Goal: Check status: Check status

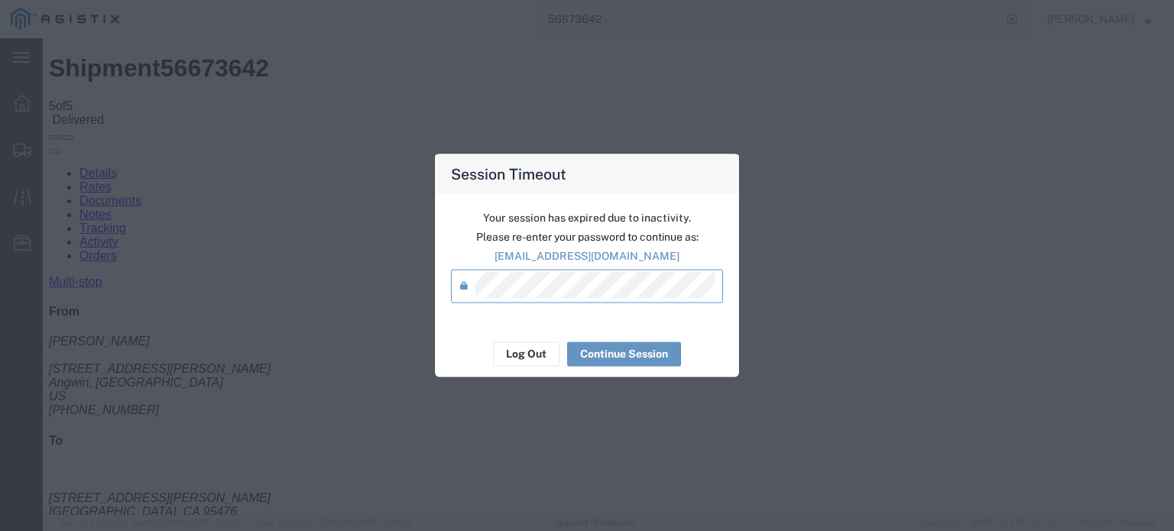
click at [849, 399] on div "Session Timeout Your session has expired due to inactivity. Please re-enter you…" at bounding box center [587, 265] width 1174 height 531
click at [611, 356] on button "Continue Session" at bounding box center [624, 354] width 114 height 24
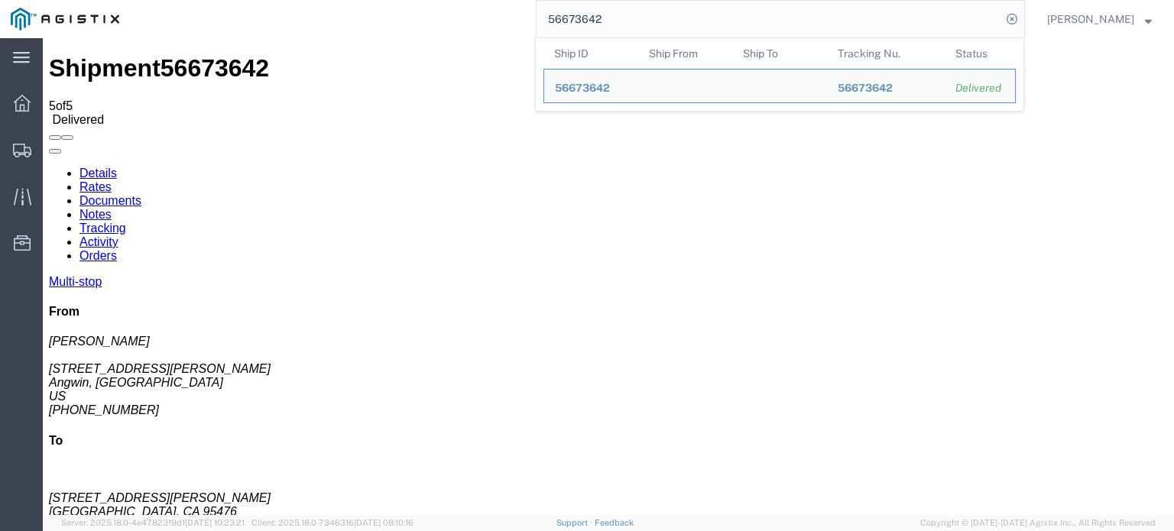
click at [619, 18] on input "56673642" at bounding box center [768, 19] width 465 height 37
drag, startPoint x: 608, startPoint y: 17, endPoint x: 569, endPoint y: 27, distance: 40.2
click at [569, 27] on input "56673642" at bounding box center [768, 19] width 465 height 37
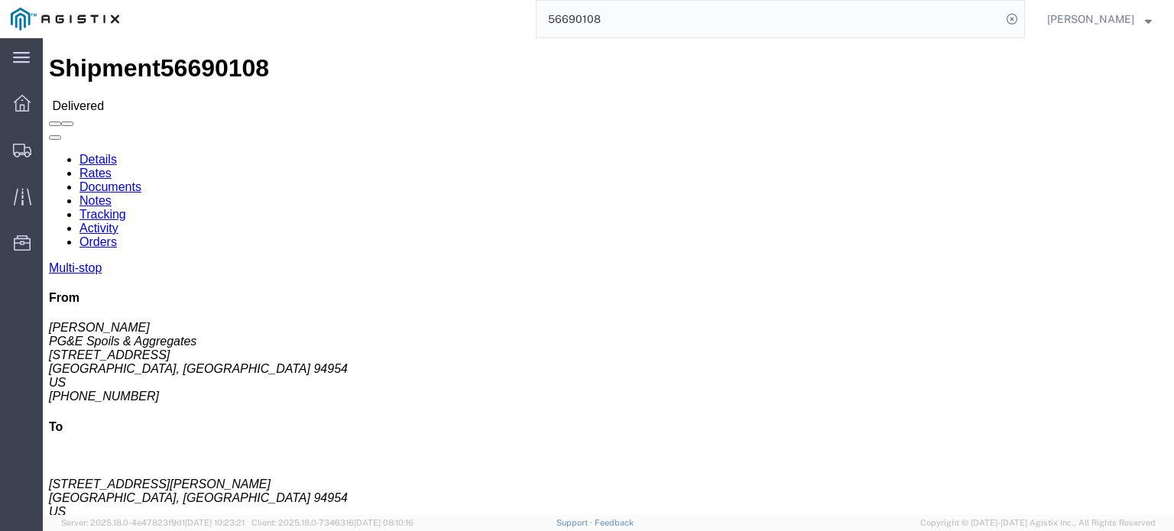
click link "Documents"
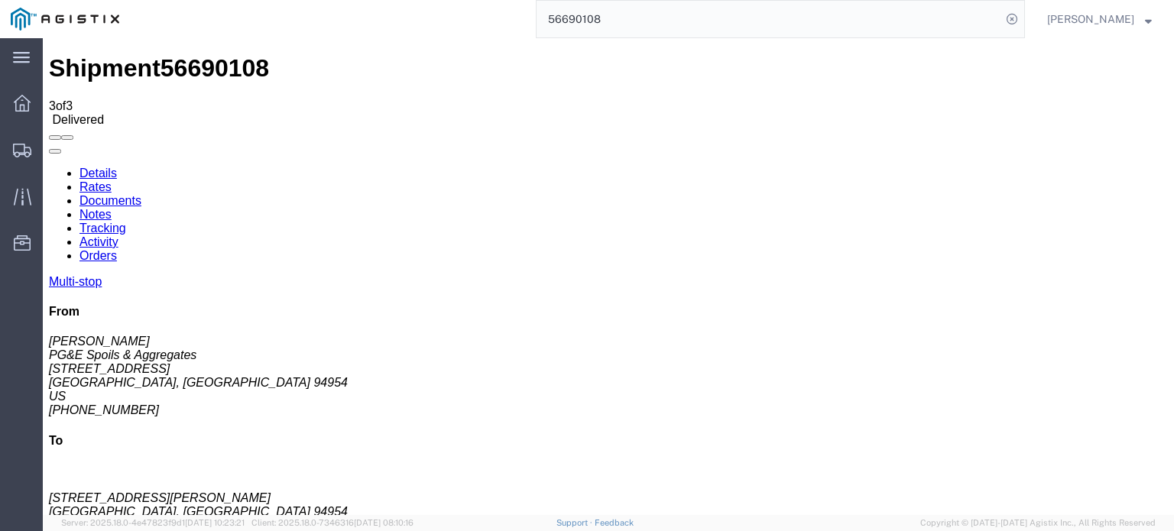
click at [49, 167] on icon at bounding box center [49, 167] width 0 height 0
click at [126, 222] on link "Tracking" at bounding box center [102, 228] width 47 height 13
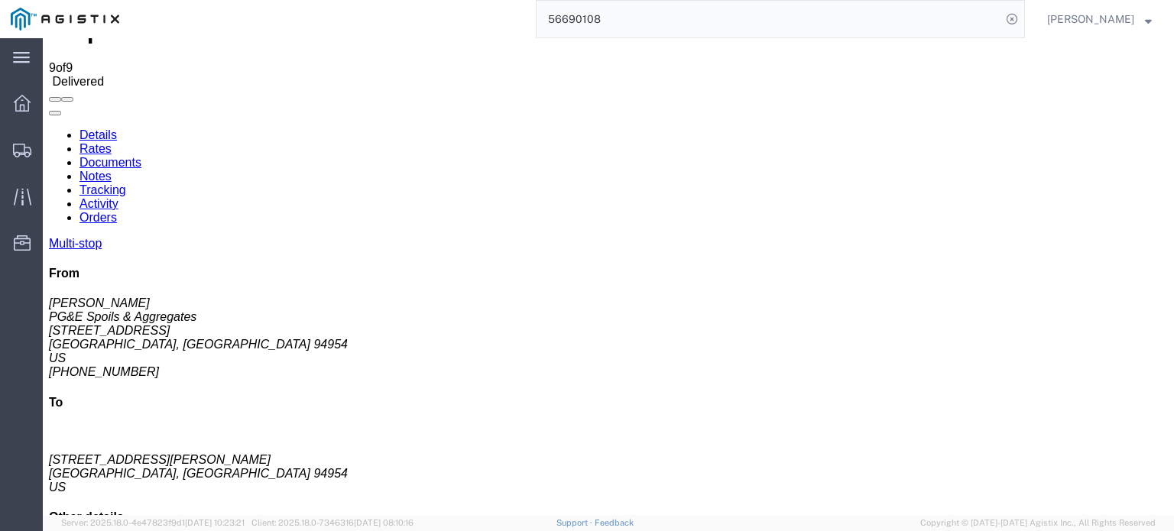
scroll to position [56, 0]
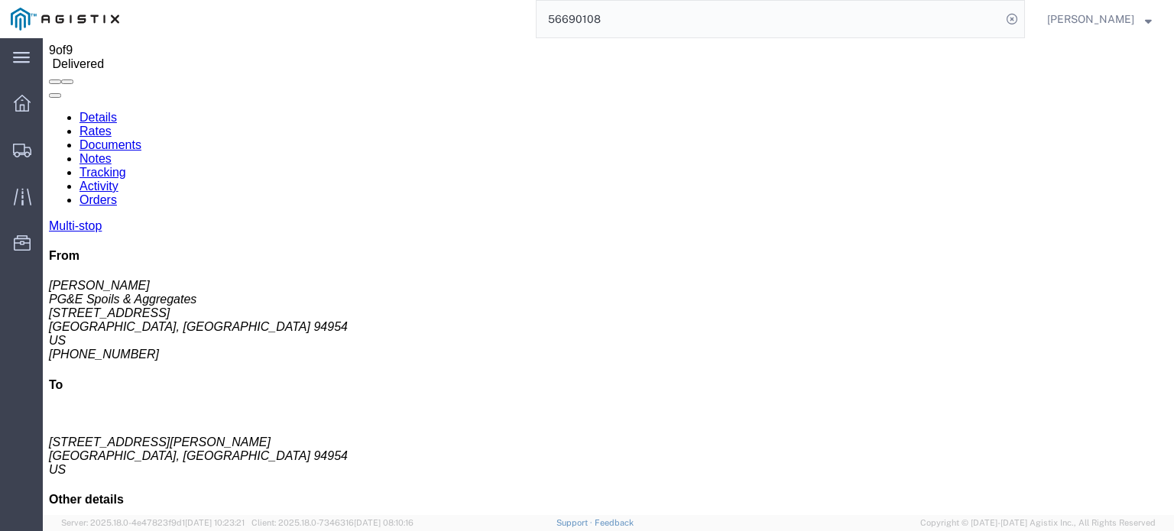
click at [112, 152] on link "Notes" at bounding box center [95, 158] width 32 height 13
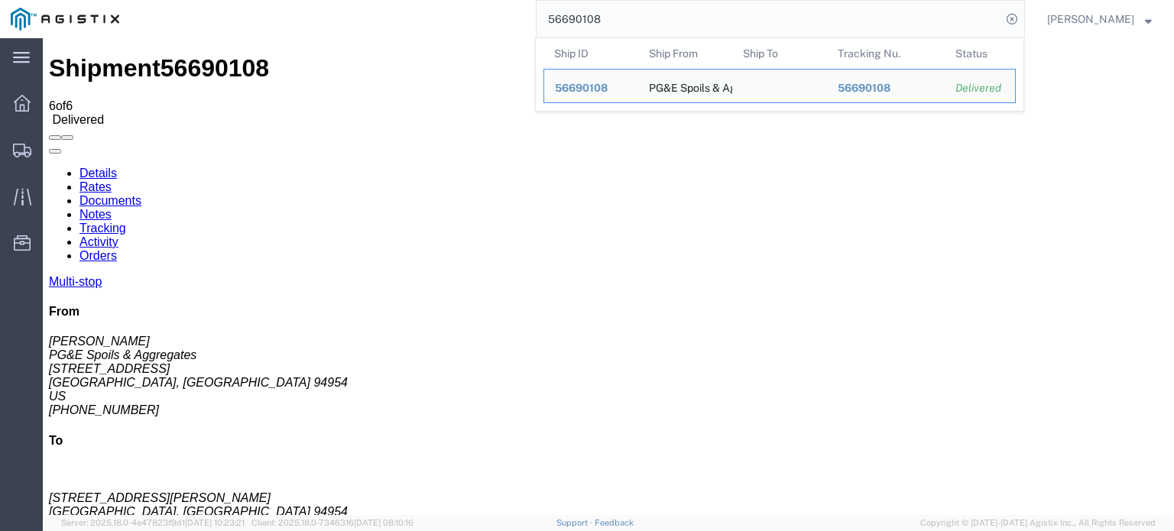
drag, startPoint x: 602, startPoint y: 18, endPoint x: 588, endPoint y: 23, distance: 15.2
click at [588, 23] on input "56690108" at bounding box center [768, 19] width 465 height 37
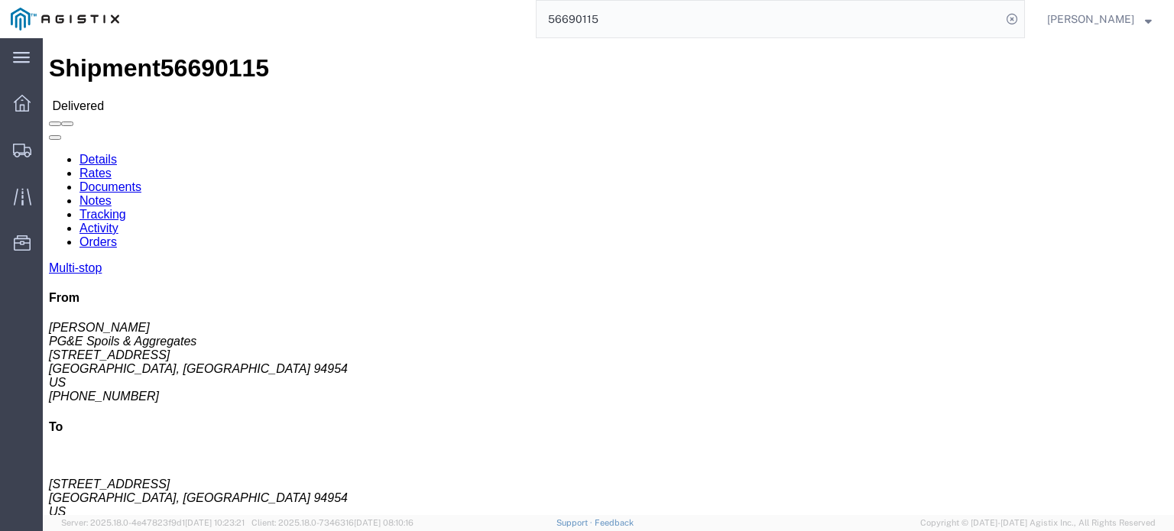
click link "Documents"
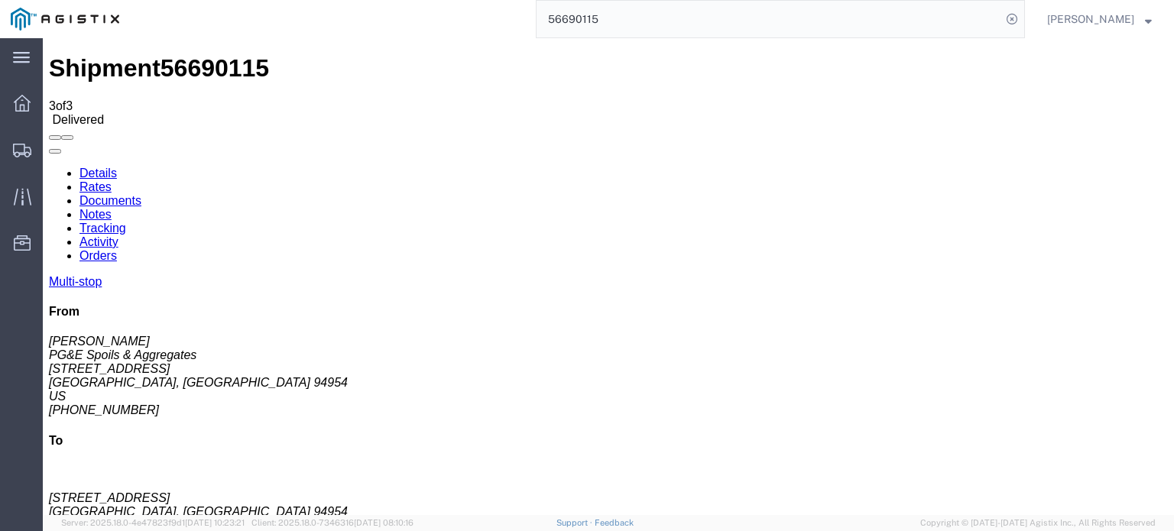
click at [49, 167] on icon at bounding box center [49, 167] width 0 height 0
click at [126, 222] on link "Tracking" at bounding box center [102, 228] width 47 height 13
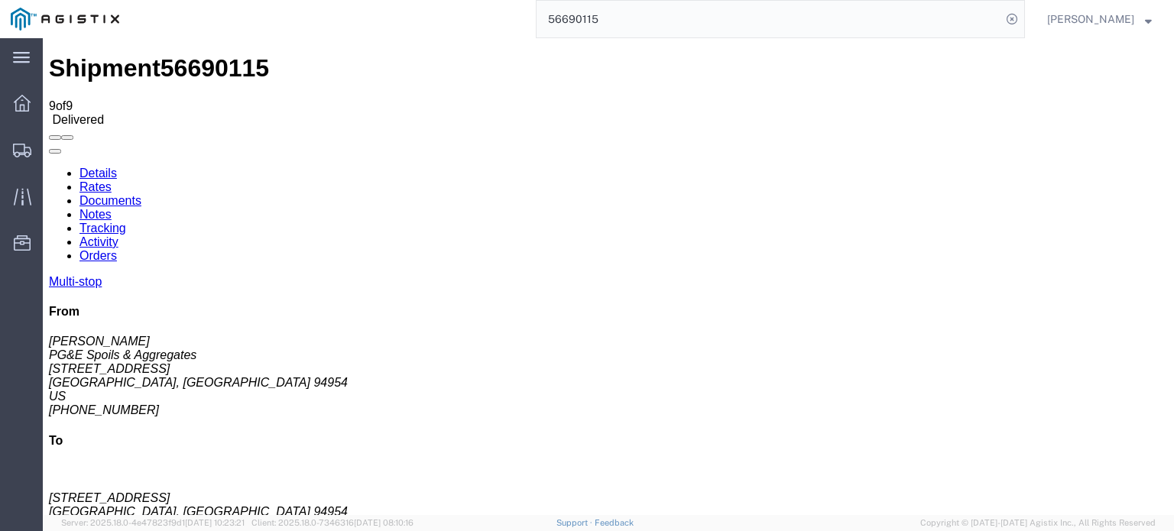
click at [112, 208] on link "Notes" at bounding box center [95, 214] width 32 height 13
click at [126, 222] on link "Tracking" at bounding box center [102, 228] width 47 height 13
click at [141, 194] on link "Documents" at bounding box center [110, 200] width 62 height 13
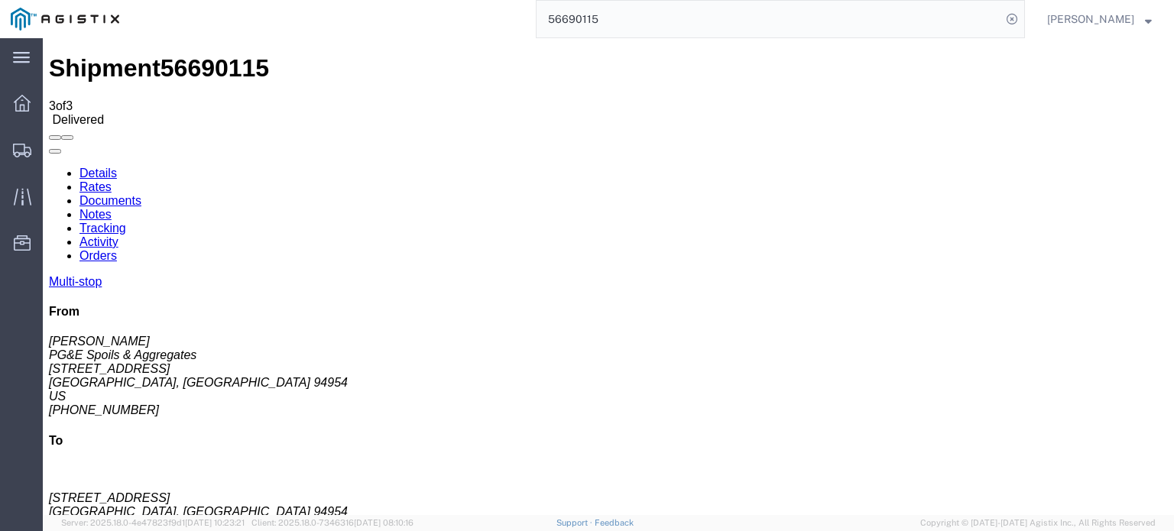
click at [126, 222] on link "Tracking" at bounding box center [102, 228] width 47 height 13
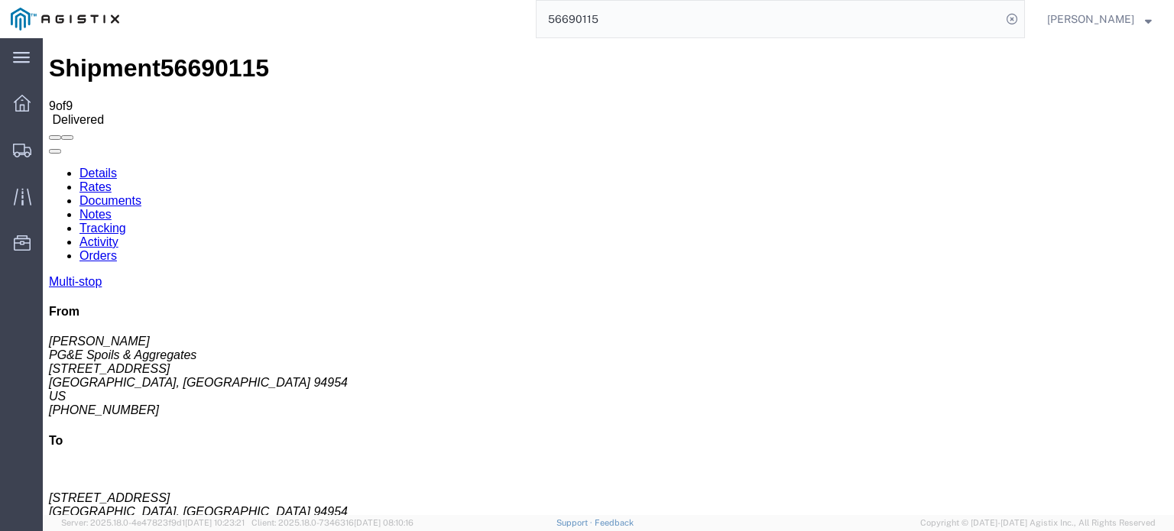
click at [112, 208] on link "Notes" at bounding box center [95, 214] width 32 height 13
click at [126, 222] on link "Tracking" at bounding box center [102, 228] width 47 height 13
click at [141, 194] on link "Documents" at bounding box center [110, 200] width 62 height 13
click at [126, 222] on link "Tracking" at bounding box center [102, 228] width 47 height 13
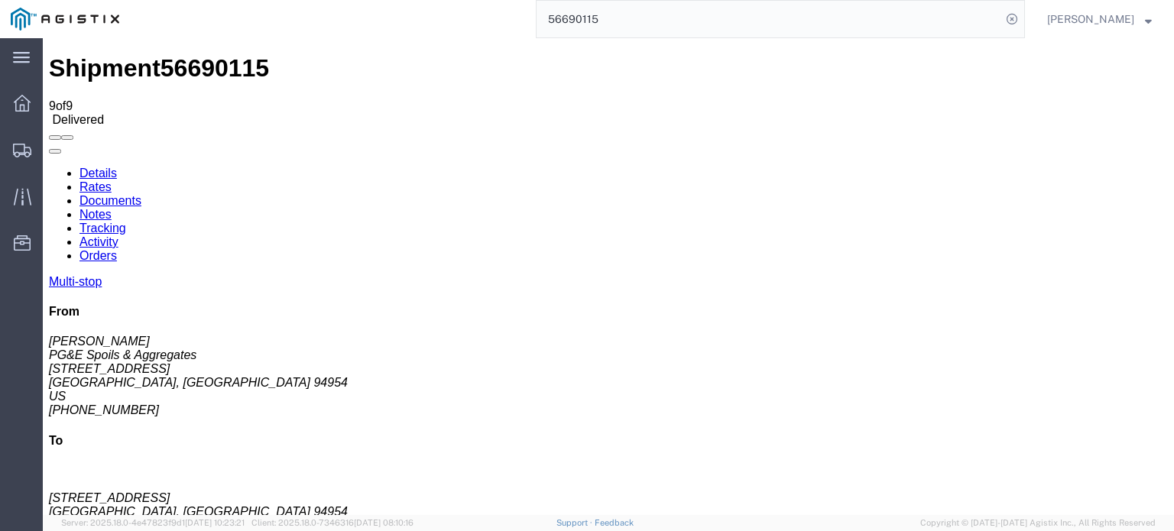
click at [112, 208] on link "Notes" at bounding box center [95, 214] width 32 height 13
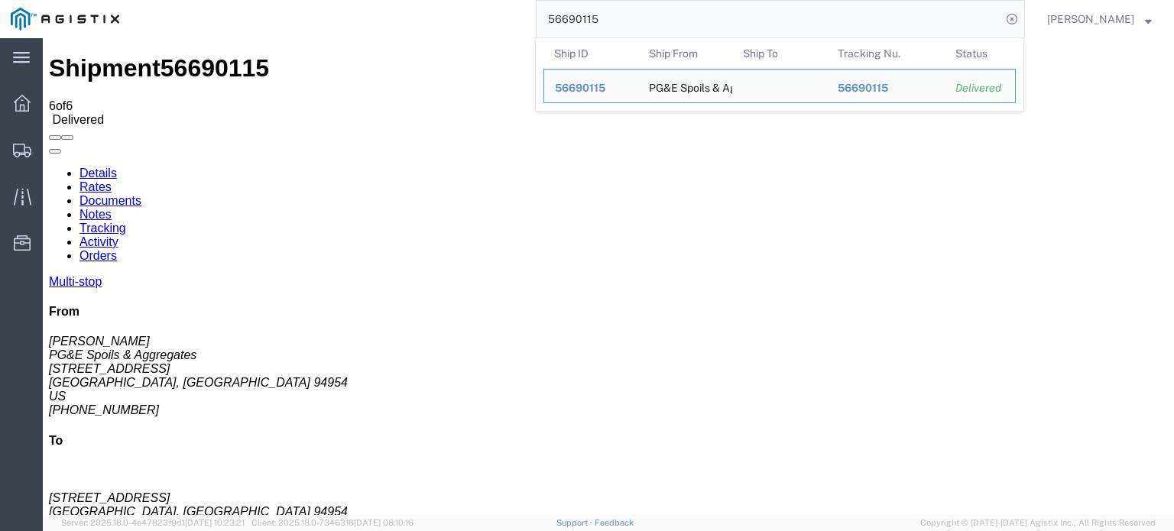
drag, startPoint x: 605, startPoint y: 18, endPoint x: 586, endPoint y: 27, distance: 20.9
click at [586, 27] on input "56690115" at bounding box center [768, 19] width 465 height 37
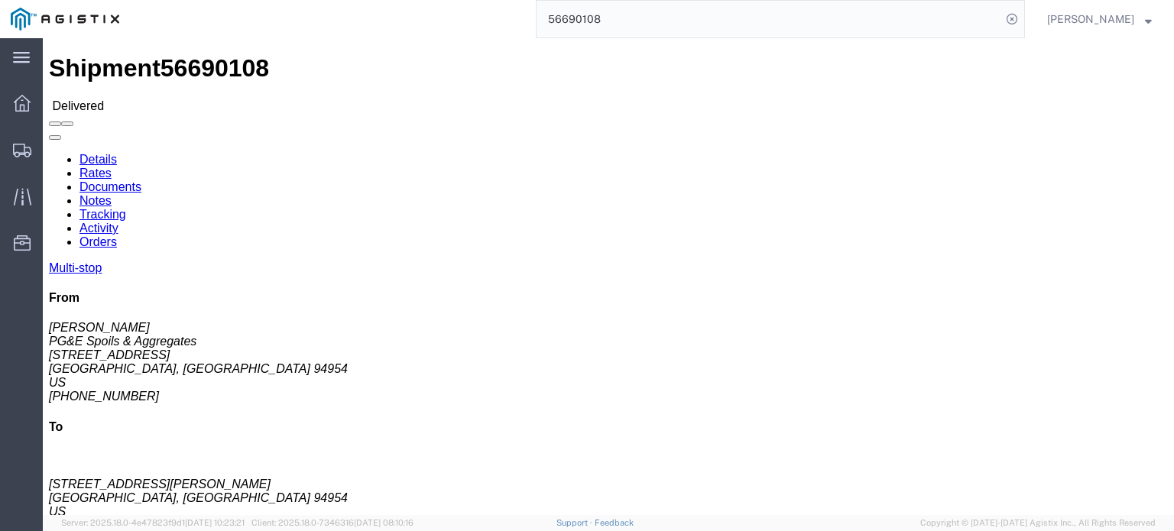
click link "Notes"
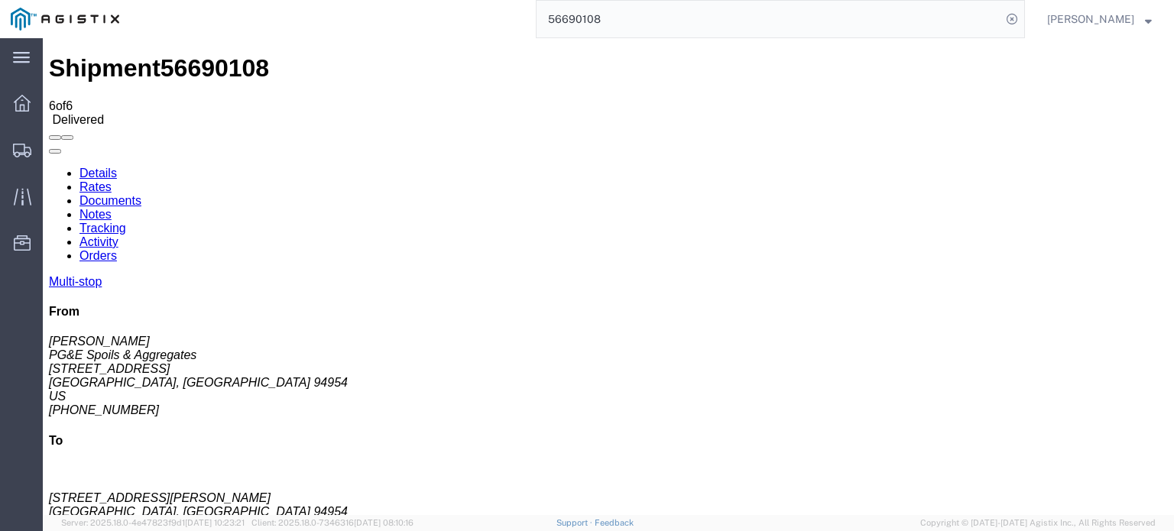
click at [126, 222] on link "Tracking" at bounding box center [102, 228] width 47 height 13
click at [49, 167] on icon at bounding box center [49, 167] width 0 height 0
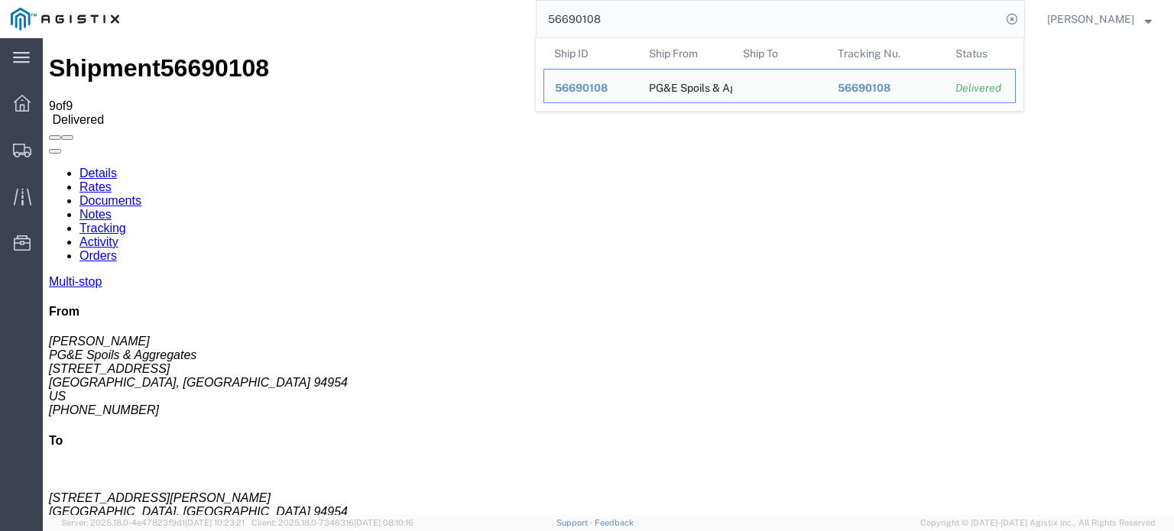
drag, startPoint x: 600, startPoint y: 16, endPoint x: 585, endPoint y: 27, distance: 18.0
click at [585, 27] on input "56690108" at bounding box center [768, 19] width 465 height 37
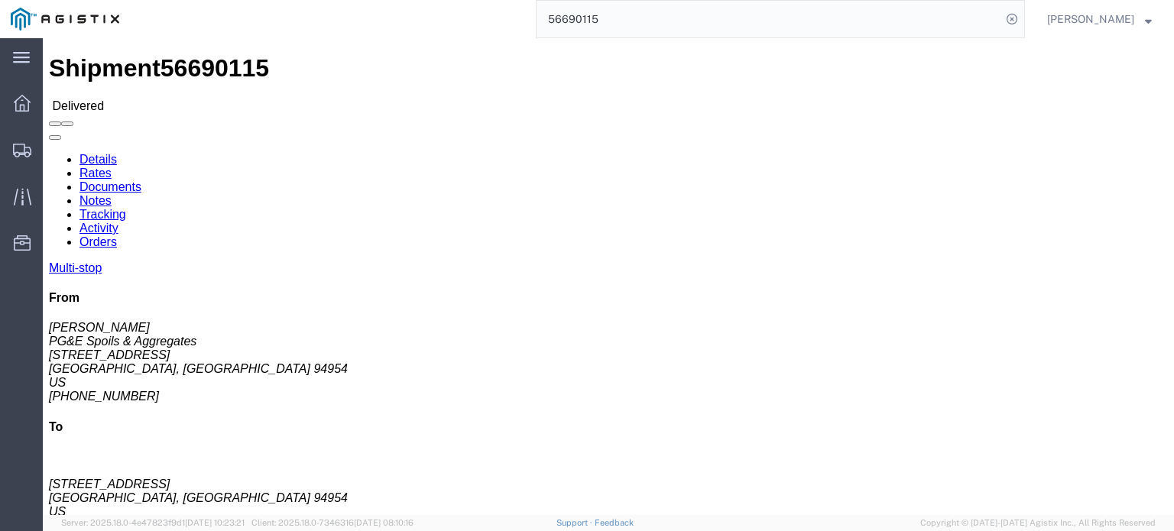
click link "Notes"
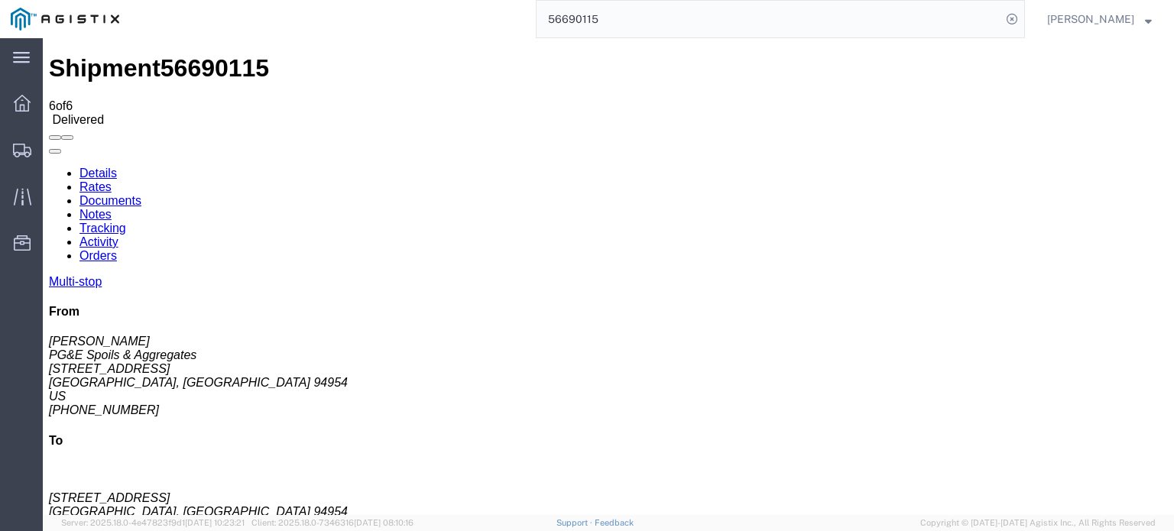
scroll to position [112, 0]
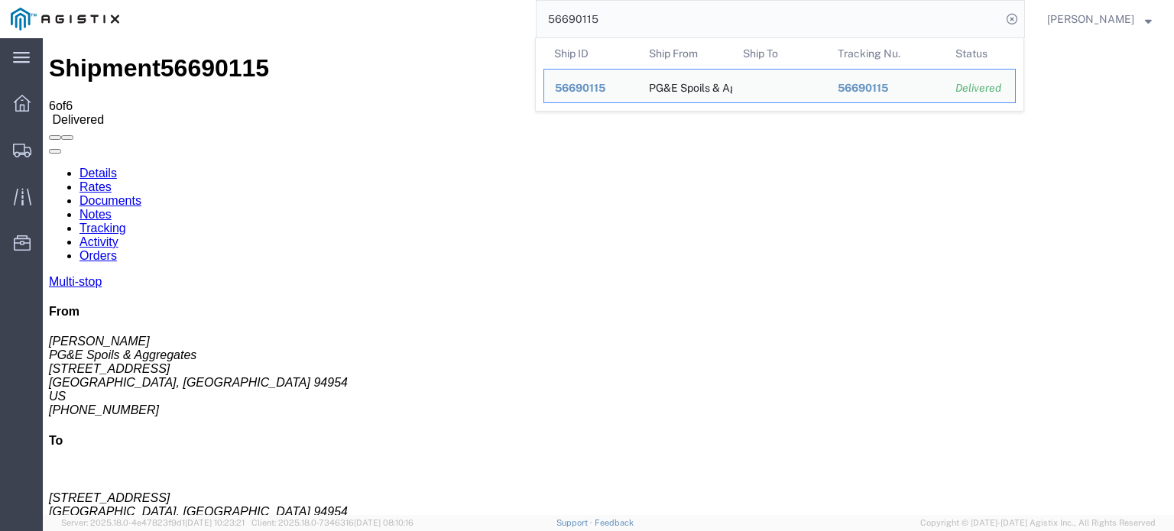
click at [602, 8] on input "56690115" at bounding box center [768, 19] width 465 height 37
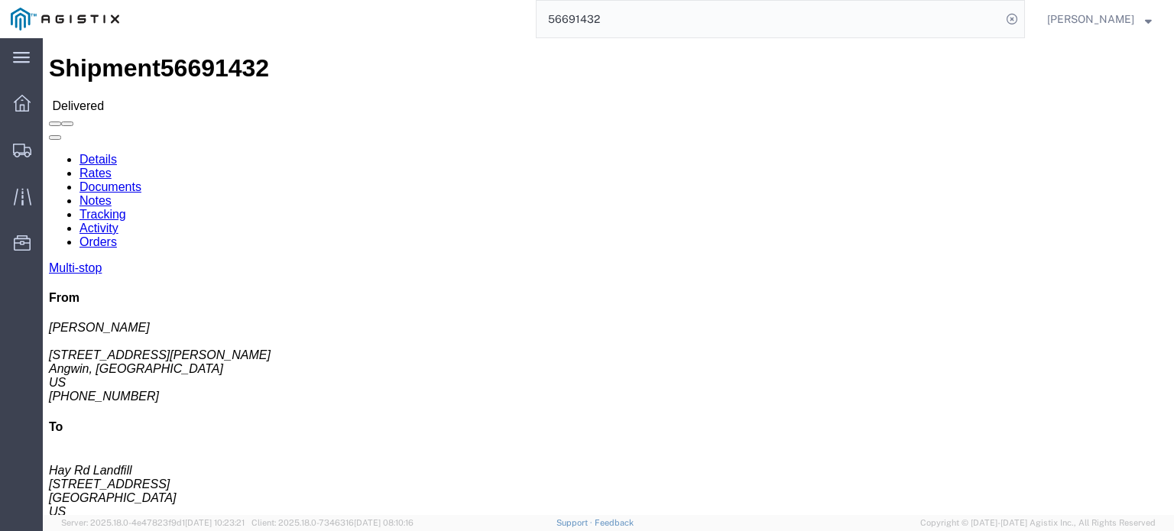
scroll to position [76, 0]
click link "Documents"
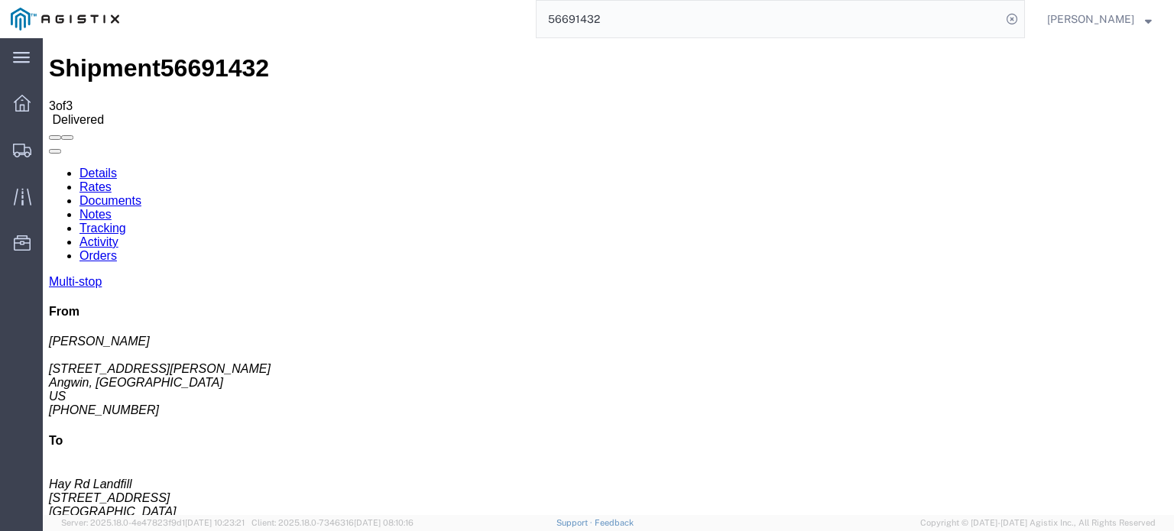
click at [49, 167] on icon at bounding box center [49, 167] width 0 height 0
click at [112, 208] on link "Notes" at bounding box center [95, 214] width 32 height 13
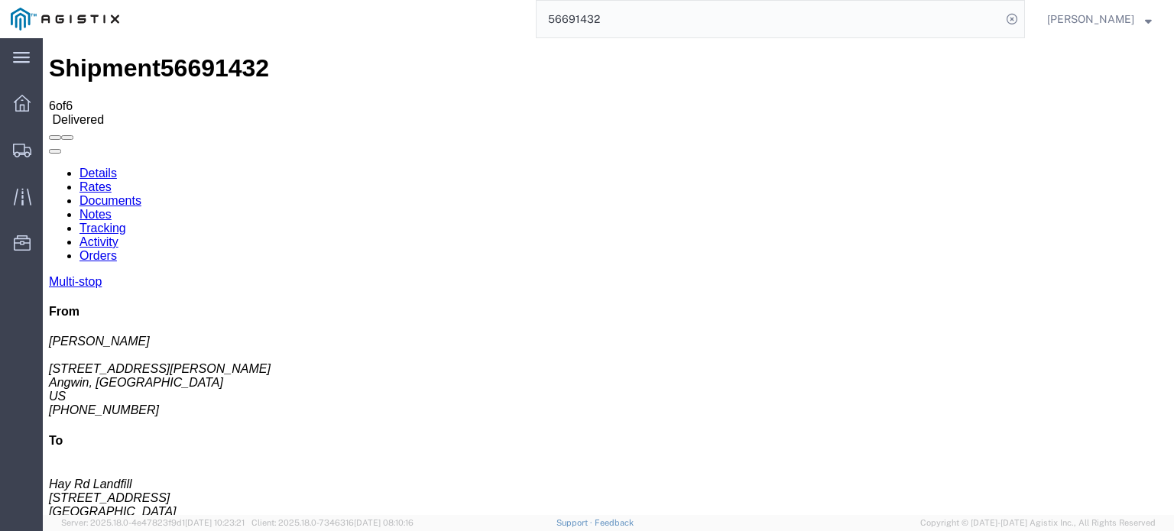
click at [126, 222] on link "Tracking" at bounding box center [102, 228] width 47 height 13
click at [112, 208] on link "Notes" at bounding box center [95, 214] width 32 height 13
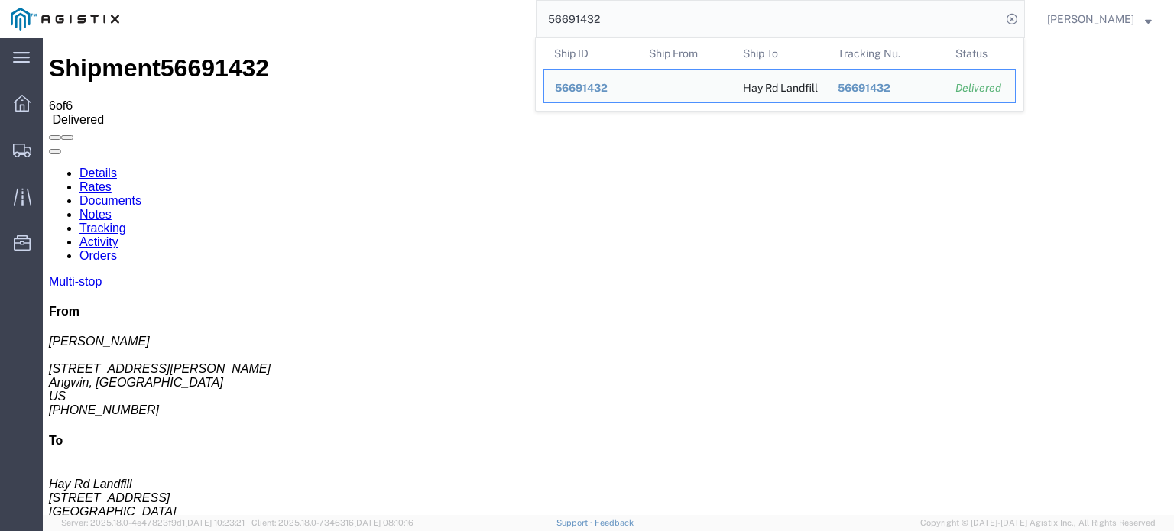
click at [620, 23] on input "56691432" at bounding box center [768, 19] width 465 height 37
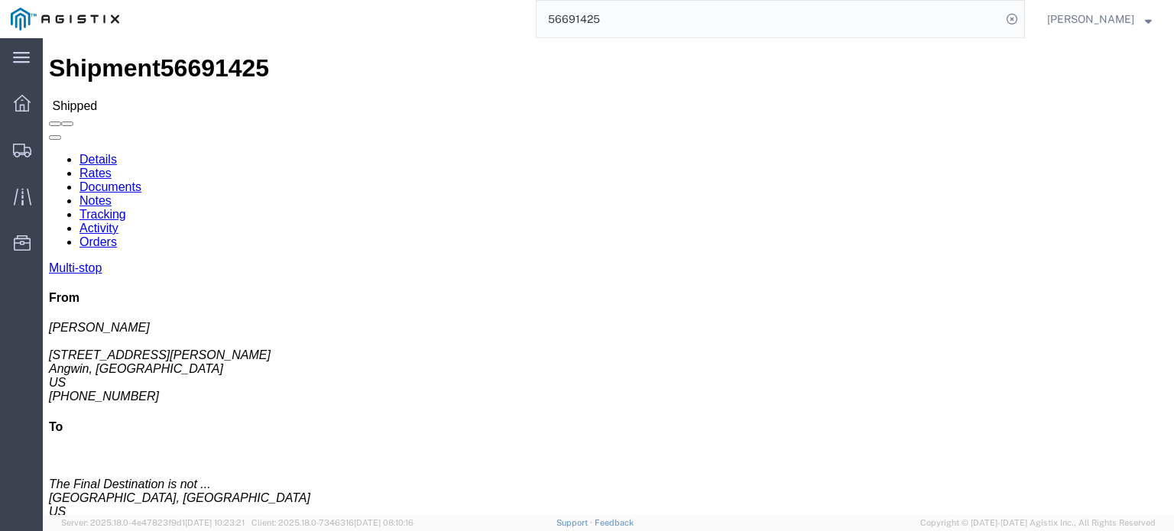
click link "Documents"
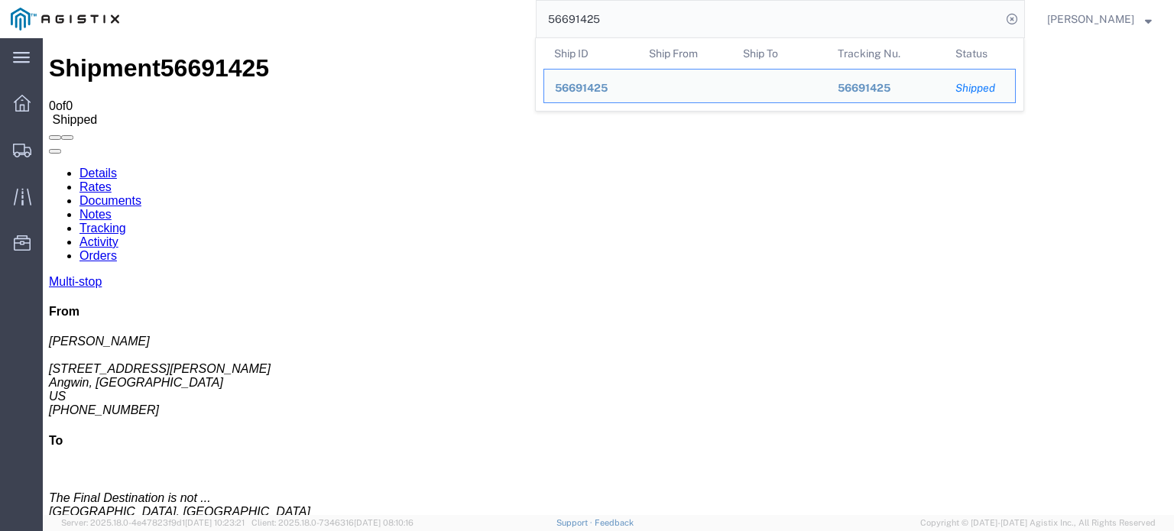
drag, startPoint x: 611, startPoint y: 15, endPoint x: 594, endPoint y: 24, distance: 18.8
click at [594, 24] on input "56691425" at bounding box center [768, 19] width 465 height 37
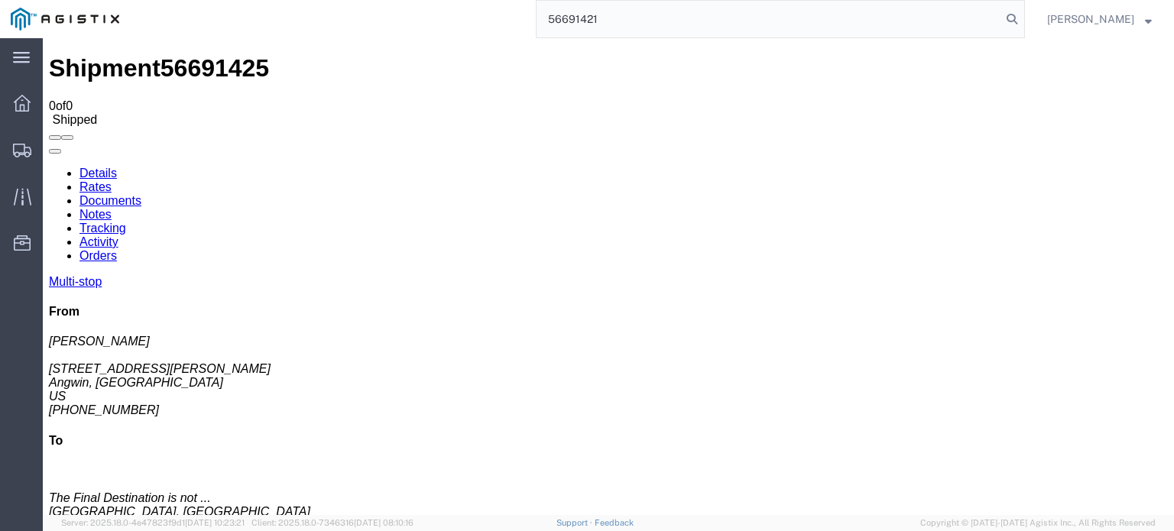
type input "56691421"
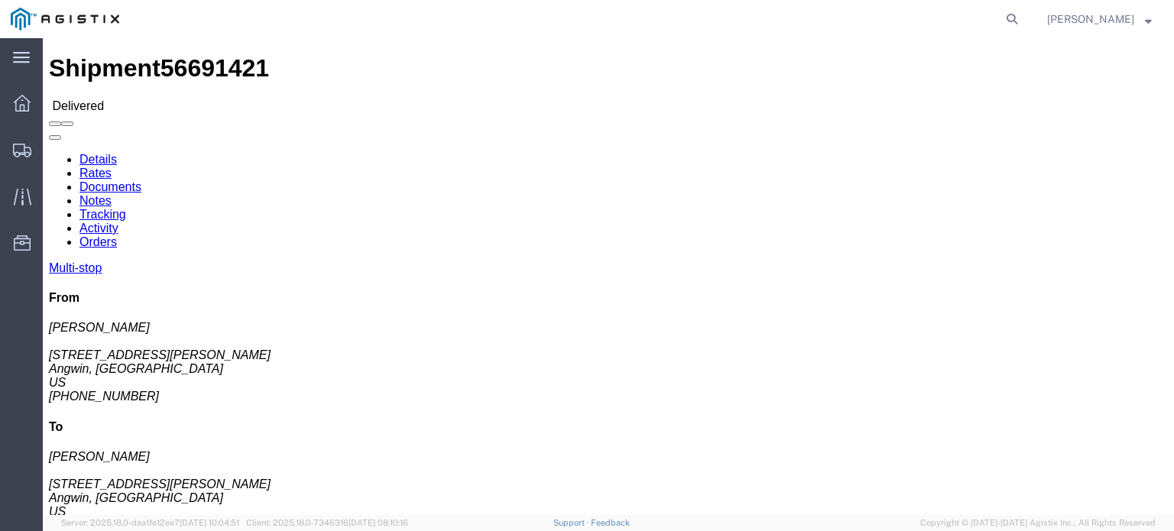
click link "Documents"
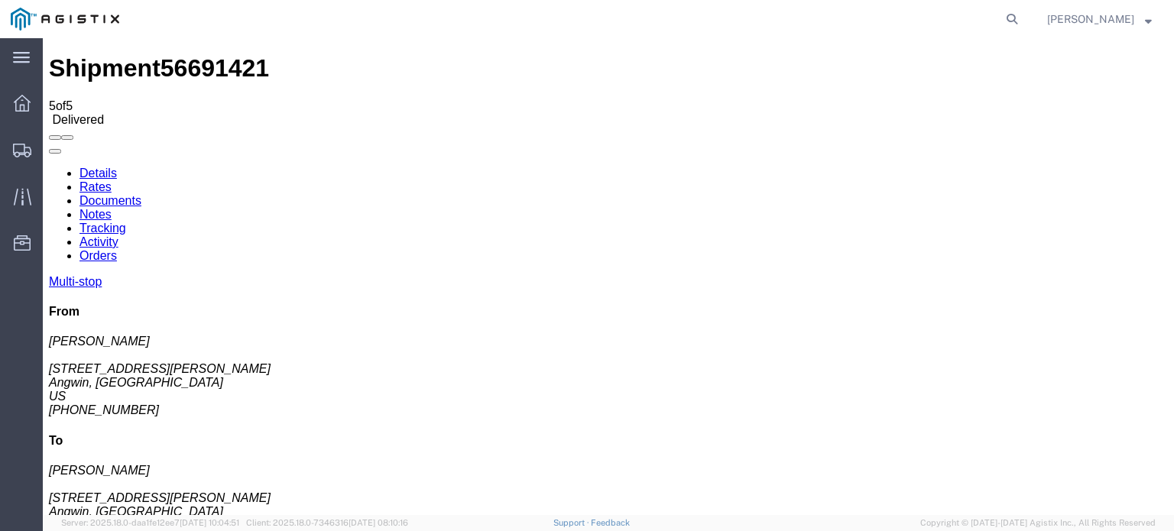
click at [49, 167] on icon at bounding box center [49, 167] width 0 height 0
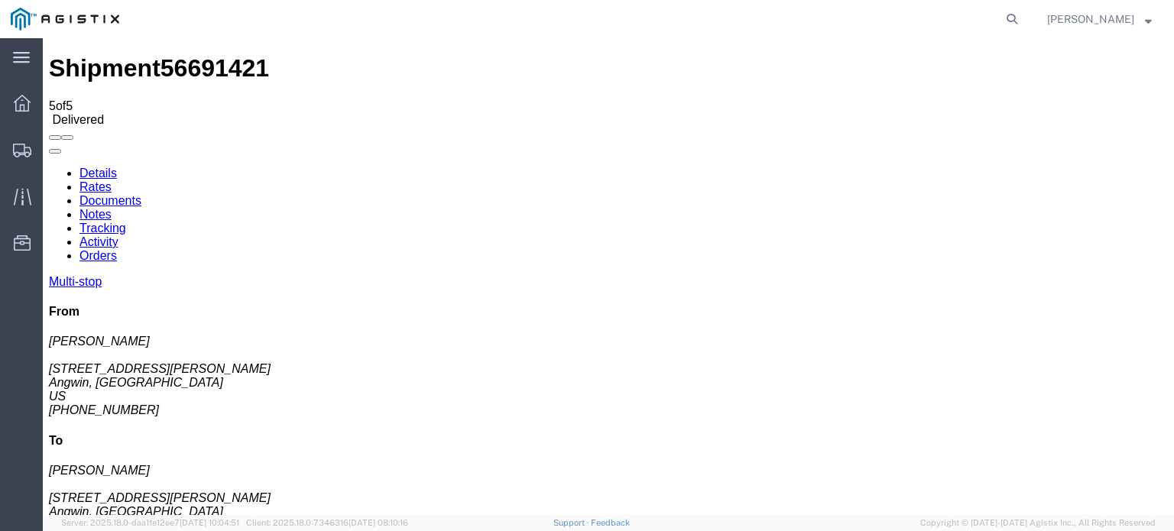
click at [126, 222] on link "Tracking" at bounding box center [102, 228] width 47 height 13
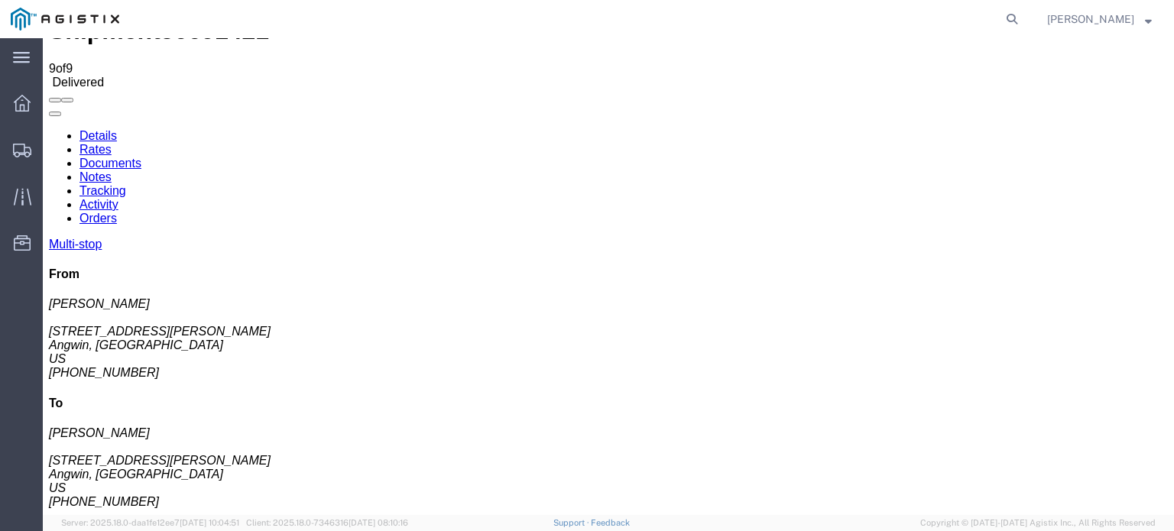
scroll to position [56, 0]
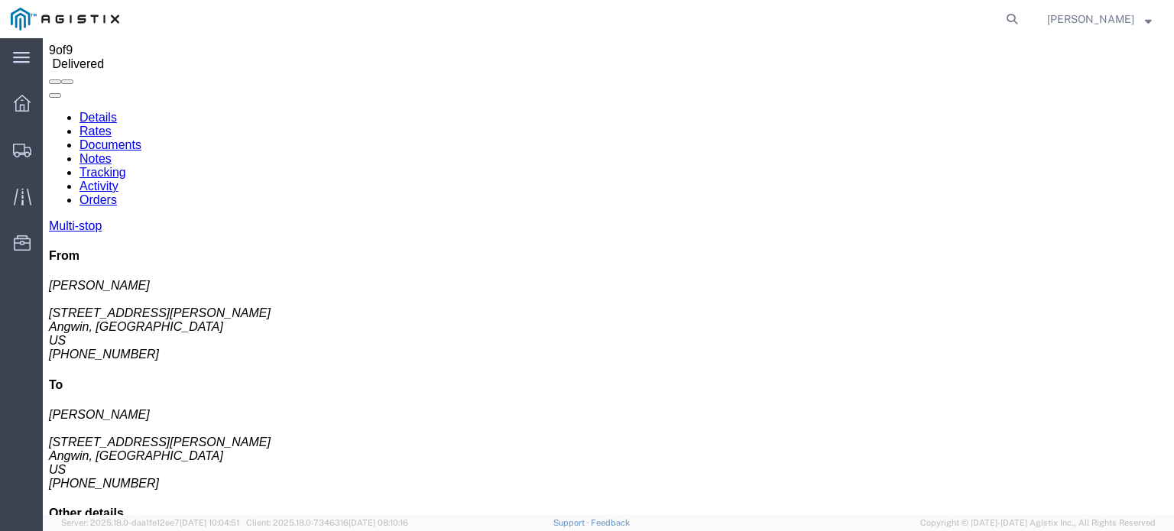
click at [112, 152] on link "Notes" at bounding box center [95, 158] width 32 height 13
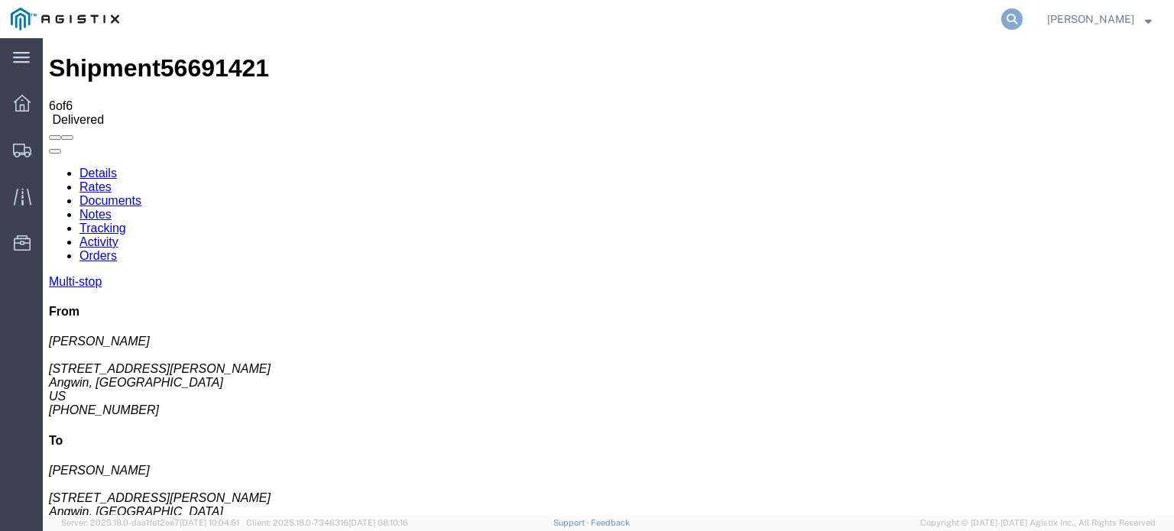
click at [1009, 12] on icon at bounding box center [1011, 18] width 21 height 21
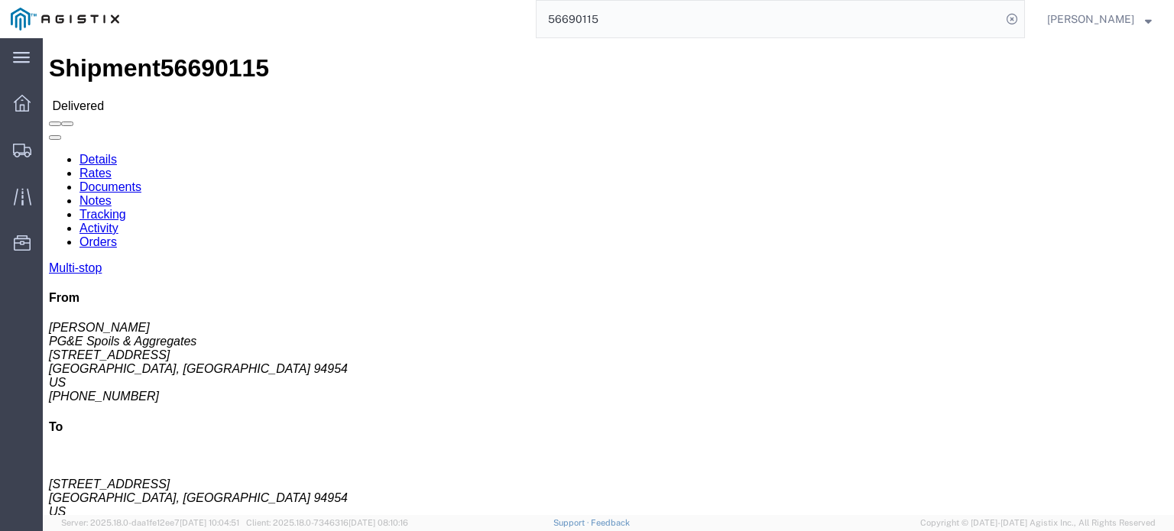
click link "Notes"
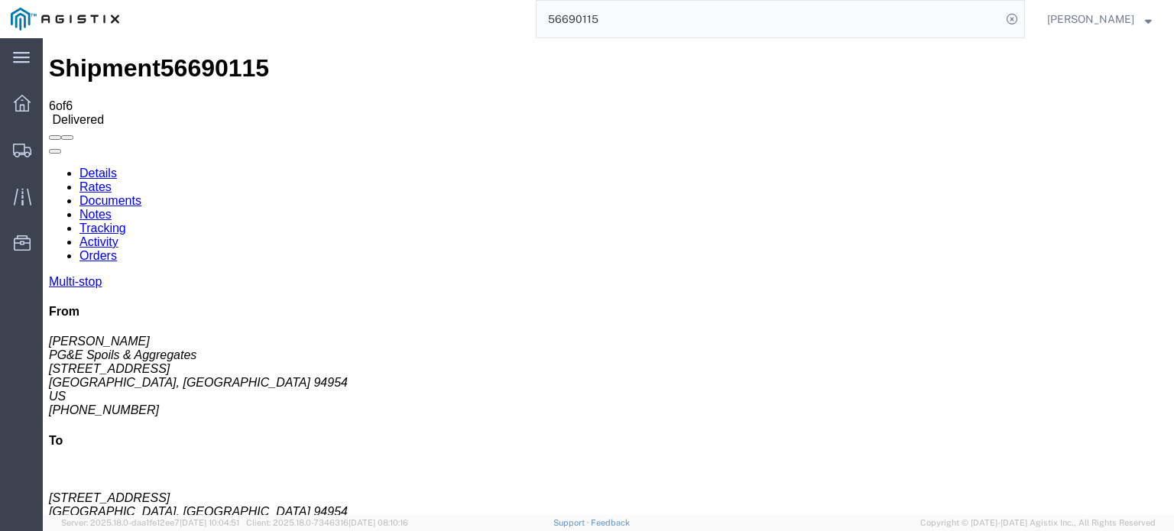
click at [126, 222] on link "Tracking" at bounding box center [102, 228] width 47 height 13
click at [49, 167] on icon at bounding box center [49, 167] width 0 height 0
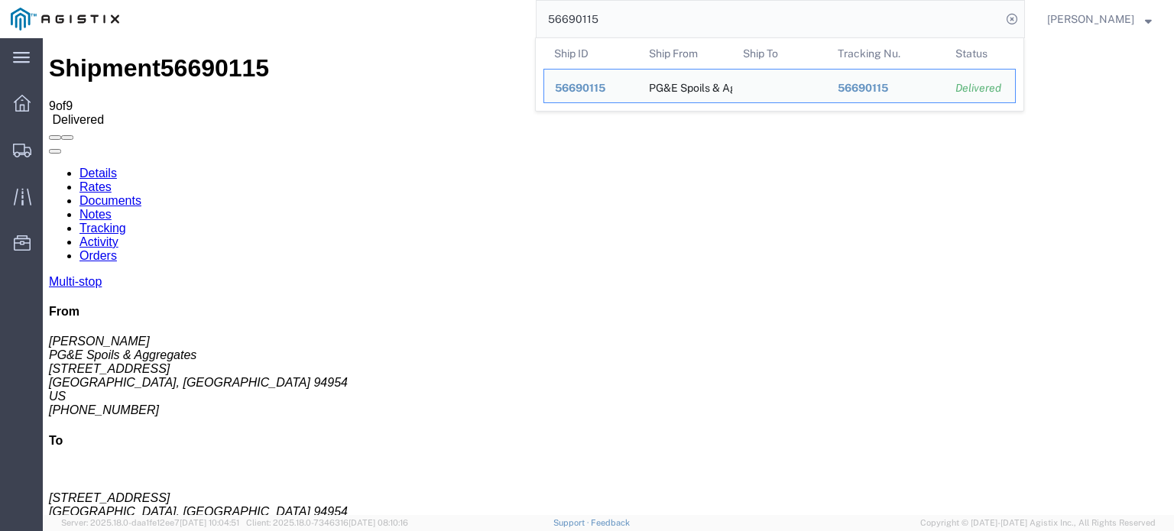
drag, startPoint x: 602, startPoint y: 21, endPoint x: 582, endPoint y: 27, distance: 20.8
click at [582, 27] on input "56690115" at bounding box center [768, 19] width 465 height 37
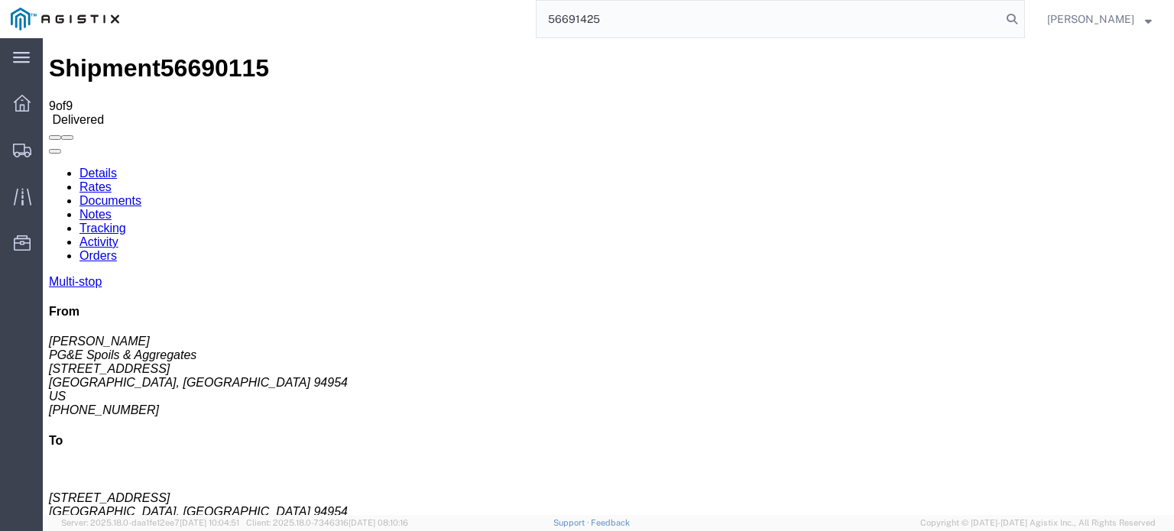
type input "56691425"
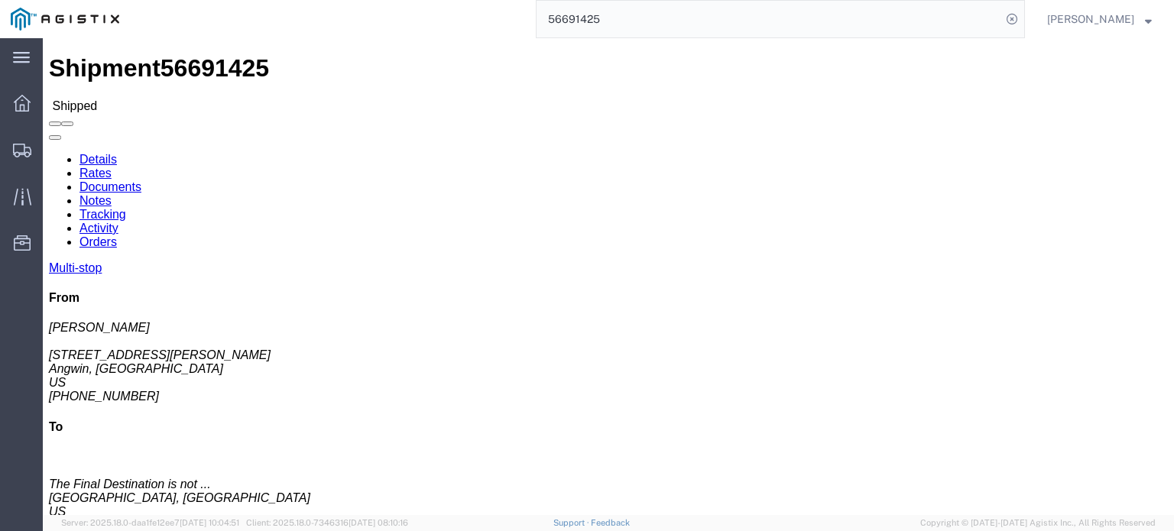
click link "Documents"
